Goal: Task Accomplishment & Management: Manage account settings

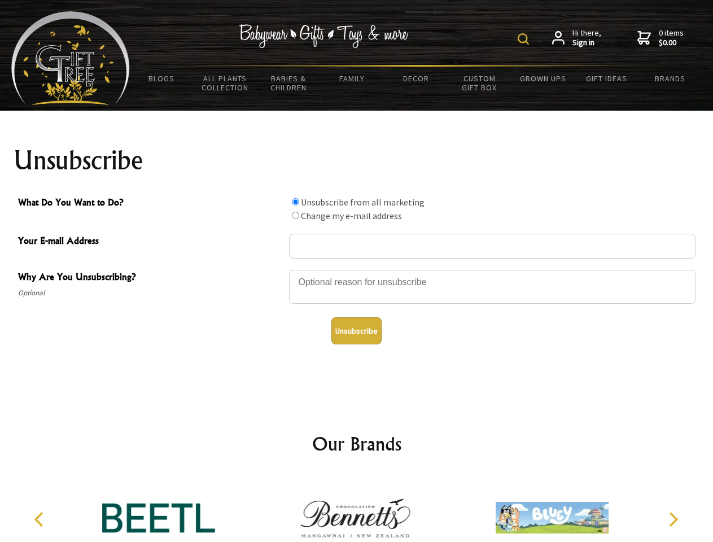
click at [525, 39] on img at bounding box center [523, 38] width 11 height 11
click at [357, 269] on div at bounding box center [492, 289] width 407 height 40
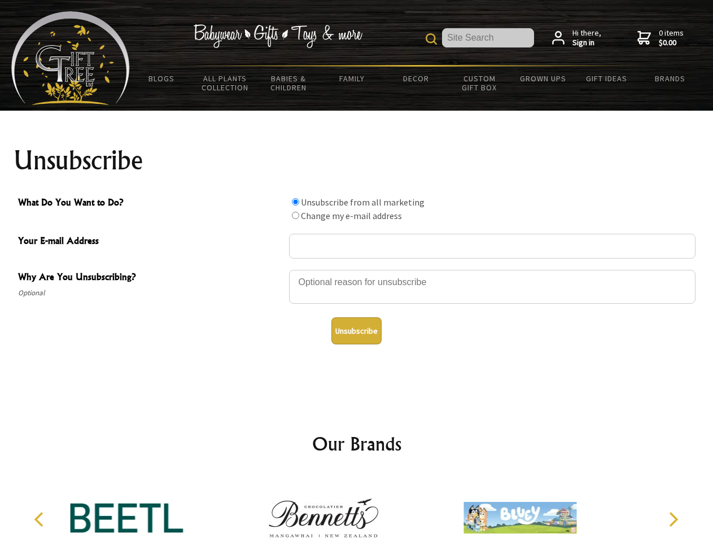
click at [295, 202] on input "What Do You Want to Do?" at bounding box center [295, 201] width 7 height 7
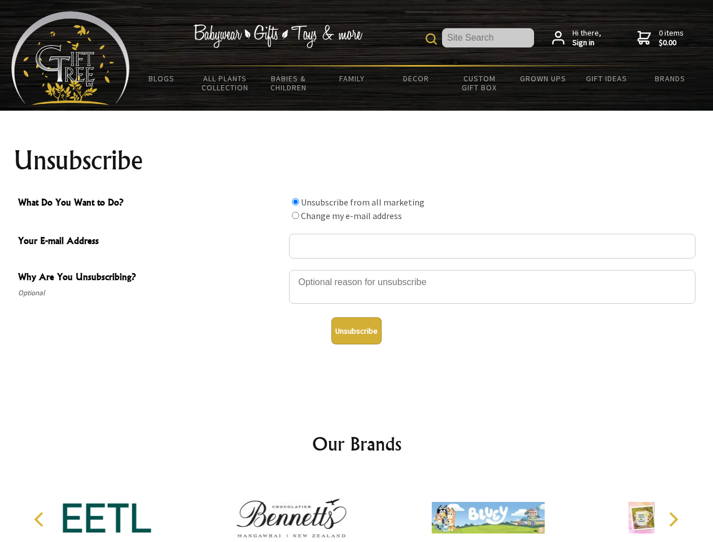
click at [295, 215] on input "What Do You Want to Do?" at bounding box center [295, 215] width 7 height 7
radio input "true"
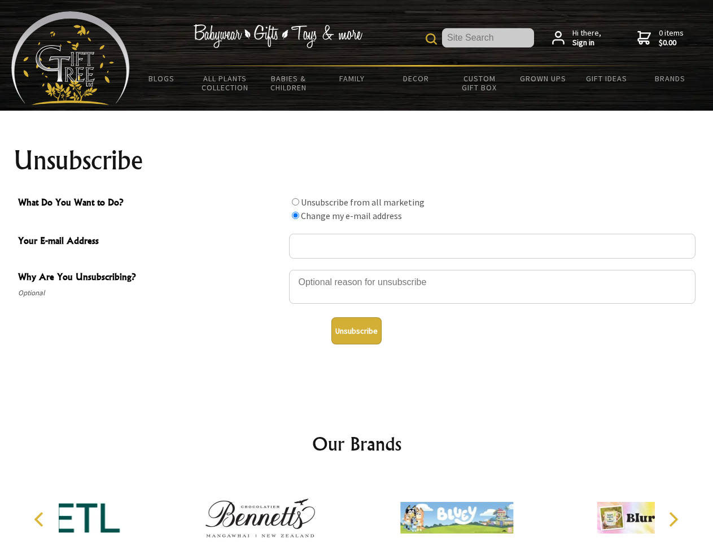
click at [356, 331] on button "Unsubscribe" at bounding box center [357, 330] width 50 height 27
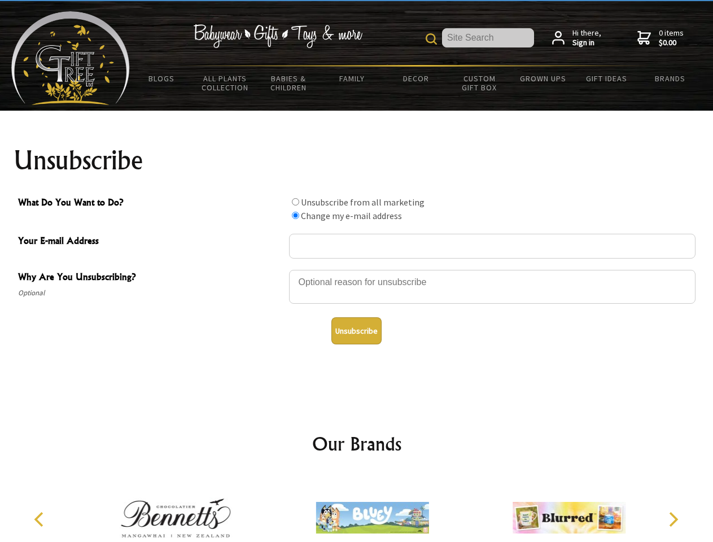
click at [41, 520] on icon "Previous" at bounding box center [40, 519] width 15 height 15
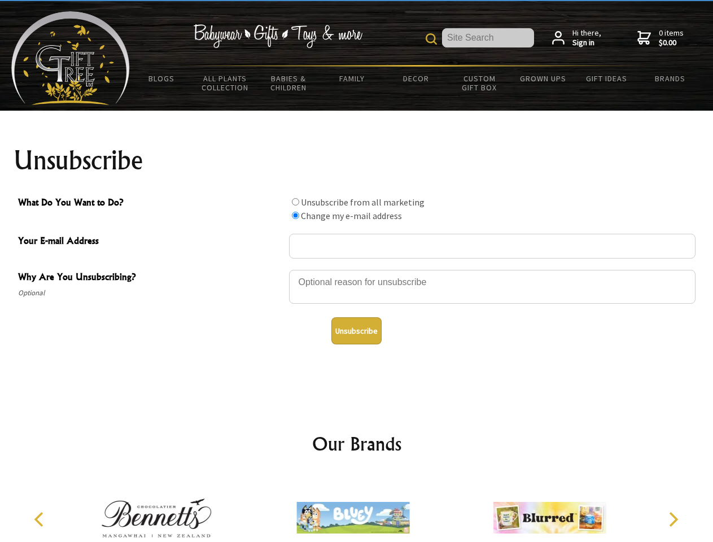
click at [673, 520] on icon "Next" at bounding box center [672, 519] width 15 height 15
